Goal: Information Seeking & Learning: Learn about a topic

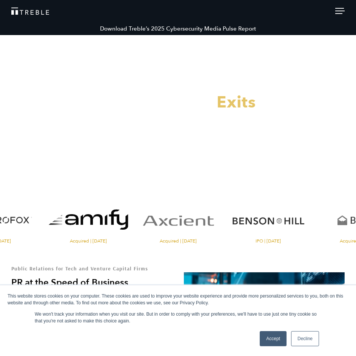
click at [339, 12] on div at bounding box center [339, 12] width 9 height 8
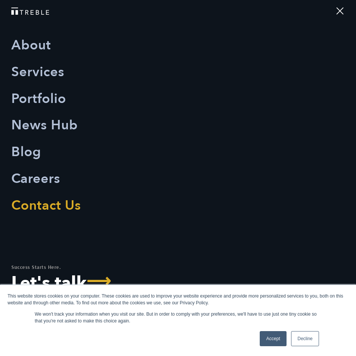
drag, startPoint x: 167, startPoint y: 149, endPoint x: 192, endPoint y: 157, distance: 26.4
click at [337, 10] on div at bounding box center [339, 12] width 9 height 8
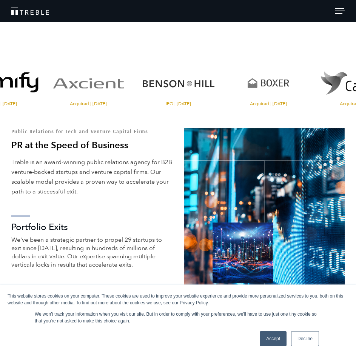
drag, startPoint x: 97, startPoint y: 114, endPoint x: 94, endPoint y: 125, distance: 11.3
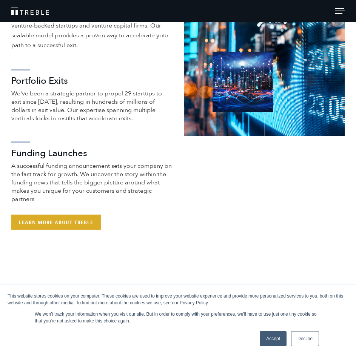
scroll to position [108, 0]
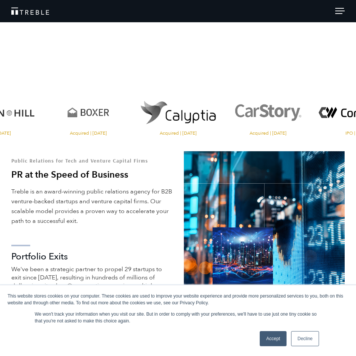
drag, startPoint x: 141, startPoint y: 170, endPoint x: 145, endPoint y: 99, distance: 71.0
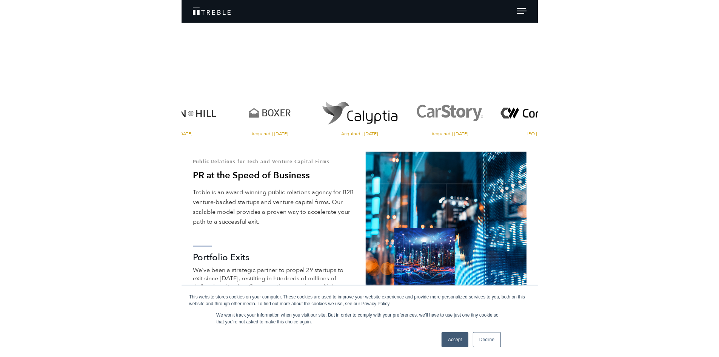
scroll to position [0, 0]
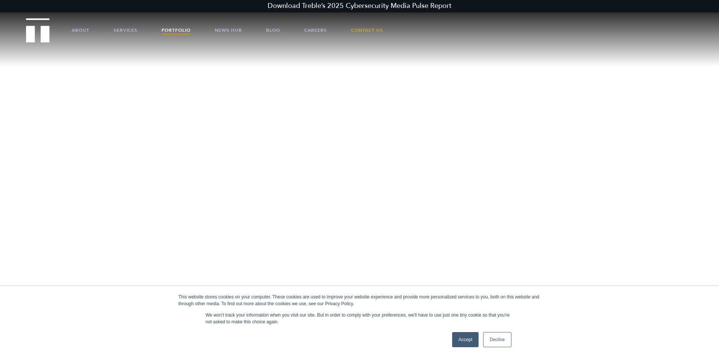
click at [171, 29] on link "Portfolio" at bounding box center [176, 30] width 29 height 23
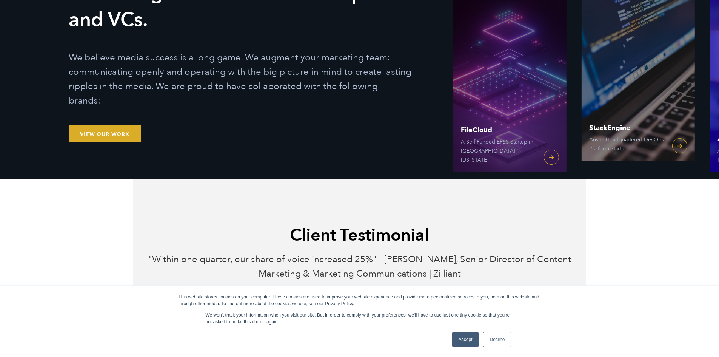
scroll to position [162, 0]
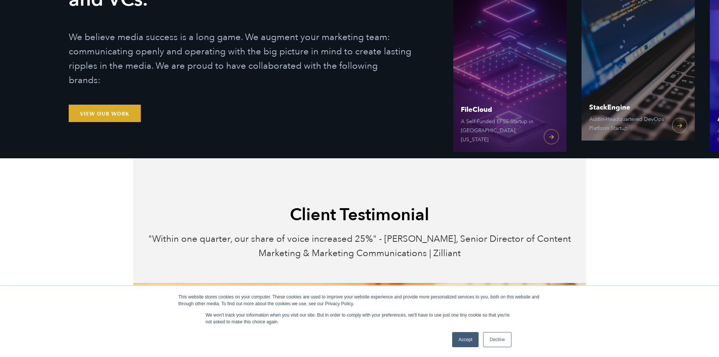
drag, startPoint x: 279, startPoint y: 176, endPoint x: 290, endPoint y: 172, distance: 11.7
click at [504, 335] on link "Decline" at bounding box center [497, 339] width 28 height 15
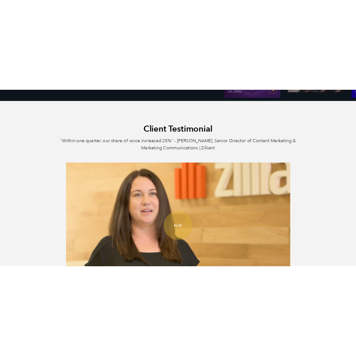
scroll to position [298, 0]
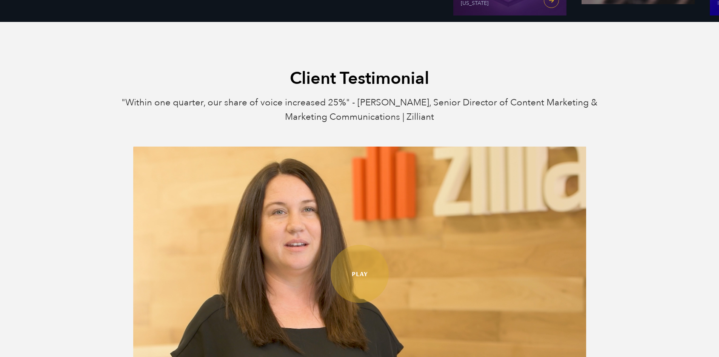
drag, startPoint x: 627, startPoint y: 227, endPoint x: 613, endPoint y: 233, distance: 15.1
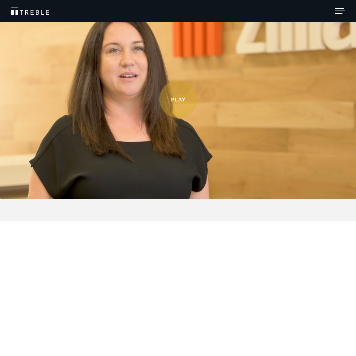
scroll to position [298, 0]
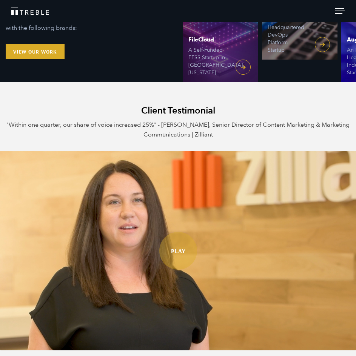
drag, startPoint x: 261, startPoint y: 168, endPoint x: 263, endPoint y: 156, distance: 11.5
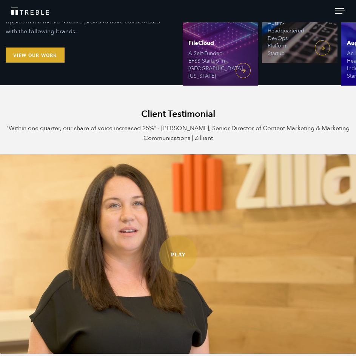
click at [220, 137] on p ""Within one quarter, our share of voice increased 25%" - [PERSON_NAME], Senior …" at bounding box center [178, 135] width 345 height 25
copy p "Zilliant"
